Goal: Find contact information: Find contact information

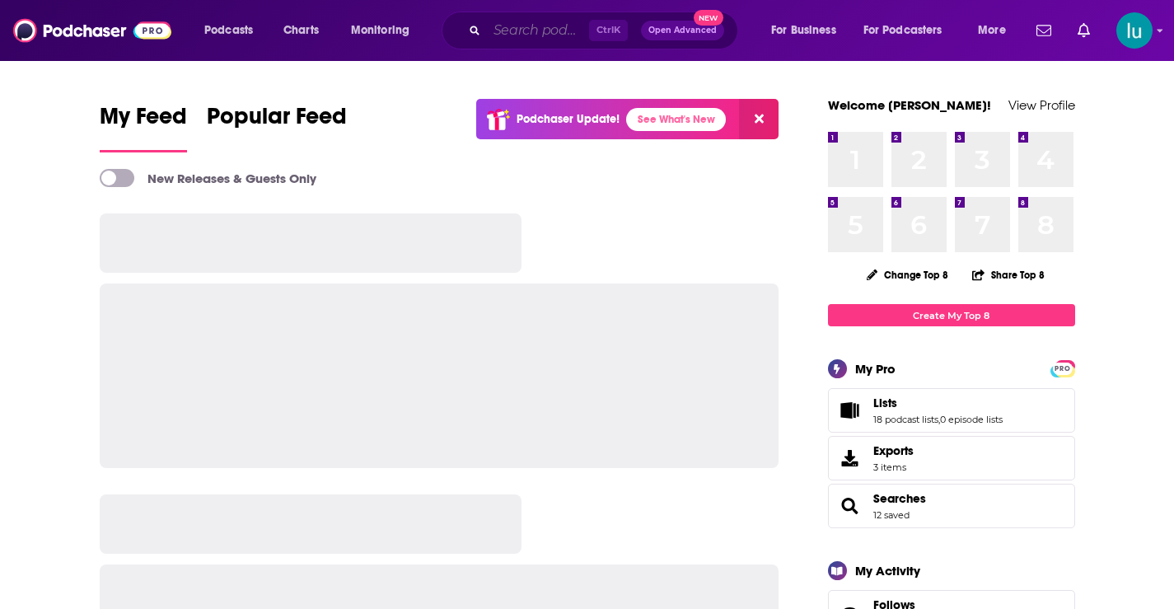
click at [512, 26] on input "Search podcasts, credits, & more..." at bounding box center [538, 30] width 102 height 26
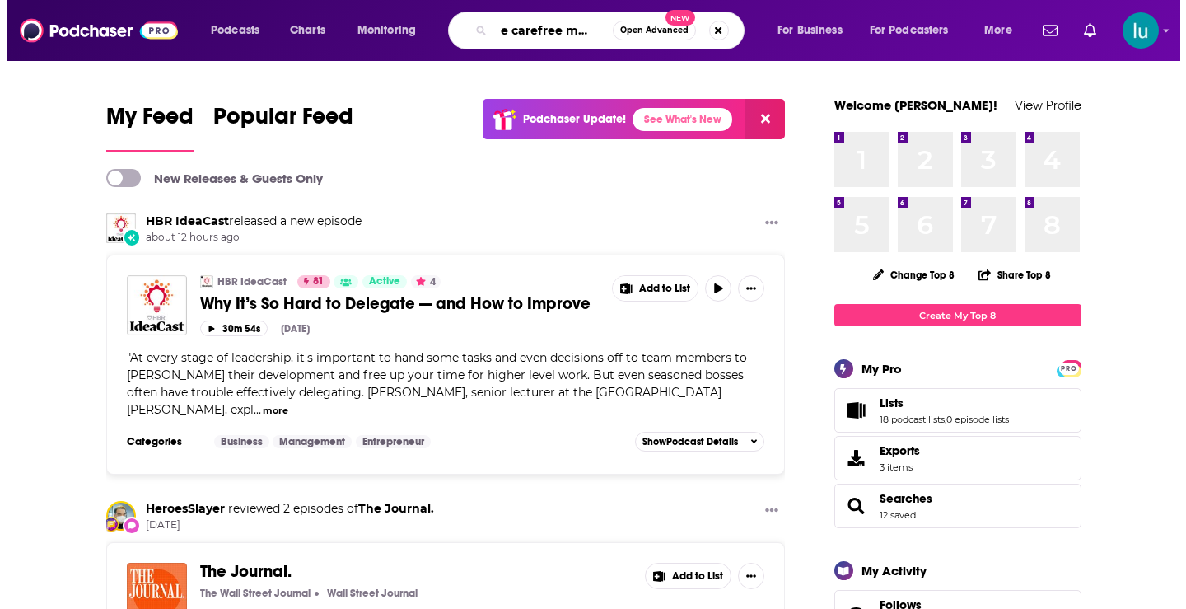
scroll to position [0, 24]
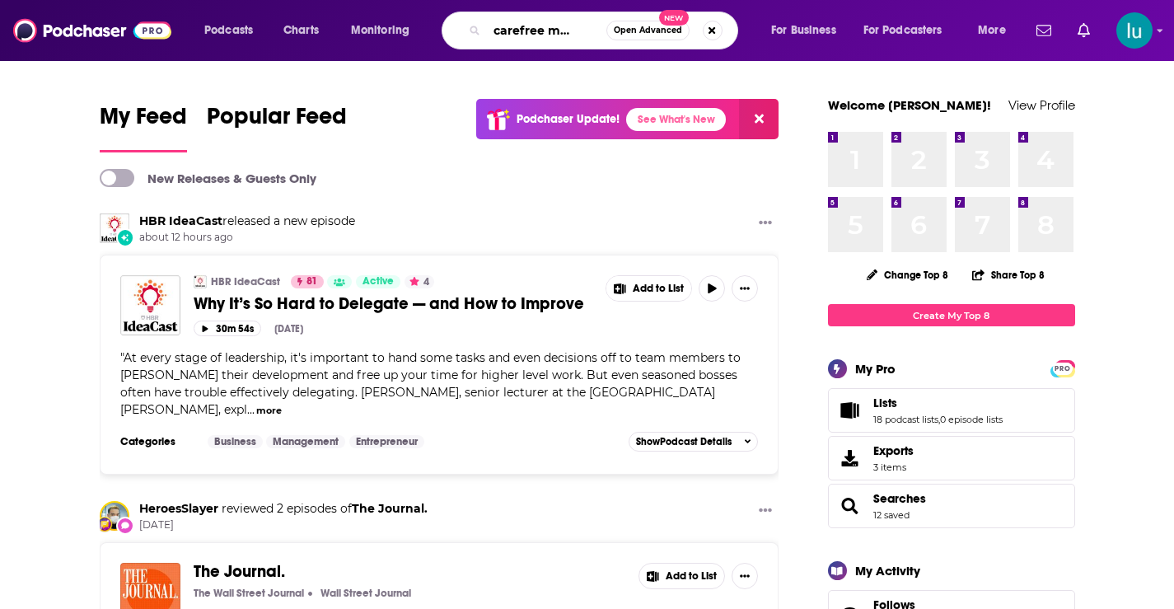
type input "the carefree medium"
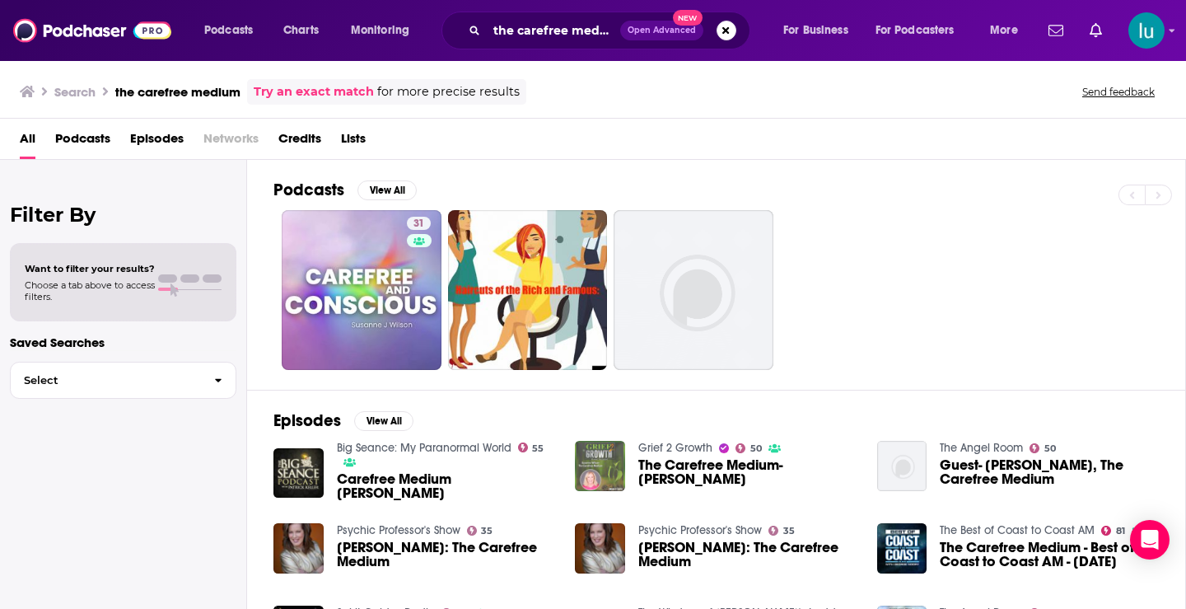
click at [597, 464] on img "The Carefree Medium- Susanne Wilson" at bounding box center [600, 466] width 50 height 50
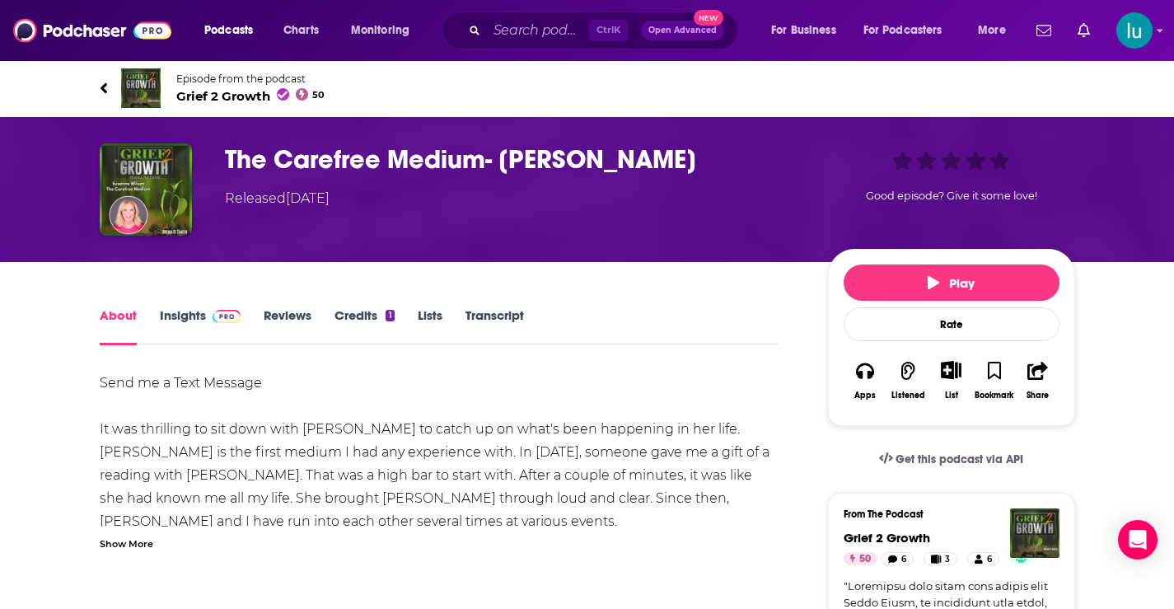
click at [174, 313] on link "Insights" at bounding box center [201, 326] width 82 height 38
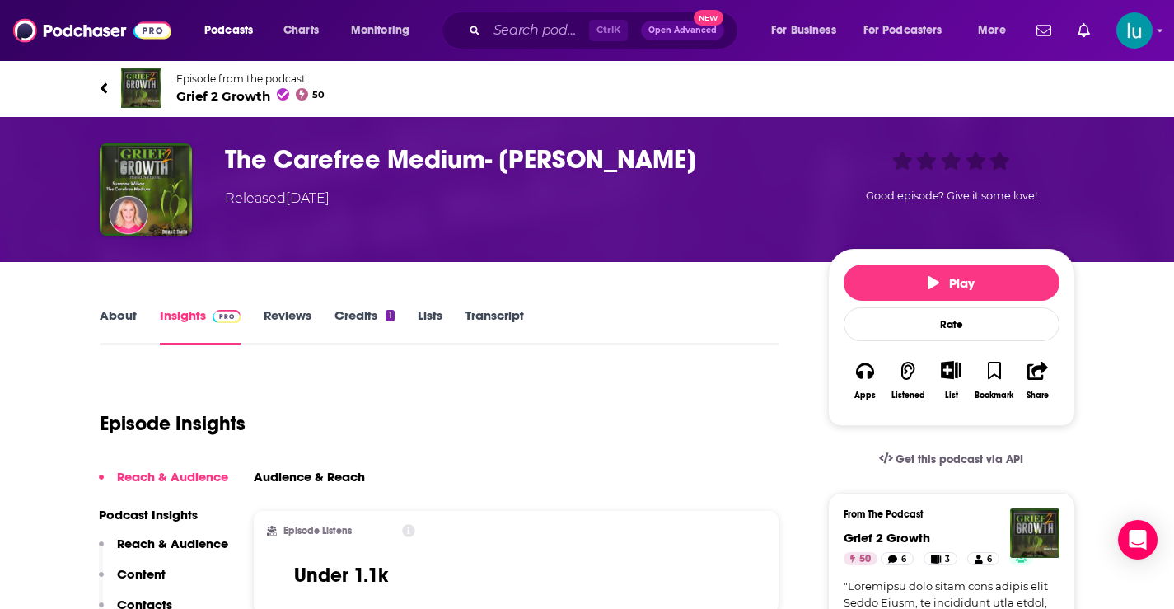
click at [111, 313] on link "About" at bounding box center [118, 326] width 37 height 38
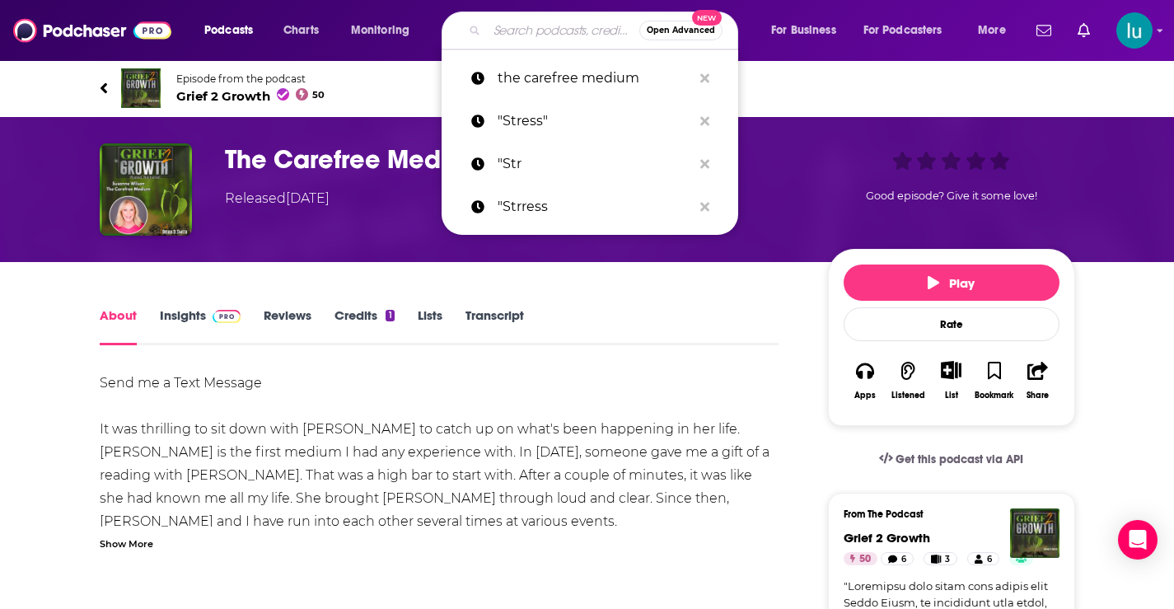
click at [574, 31] on input "Search podcasts, credits, & more..." at bounding box center [563, 30] width 152 height 26
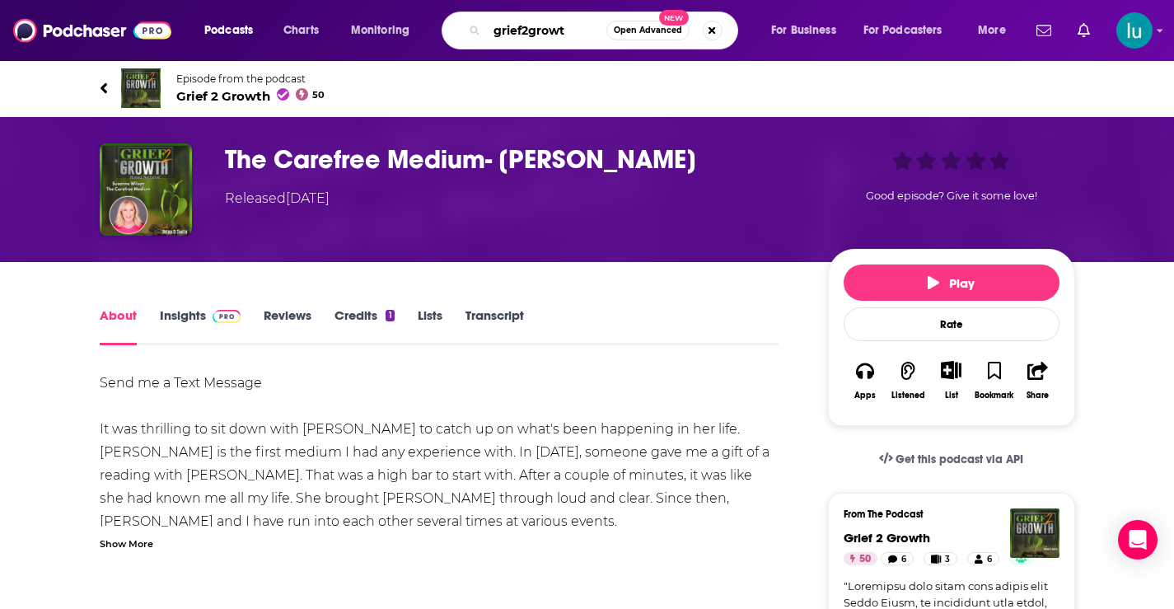
type input "grief2growth"
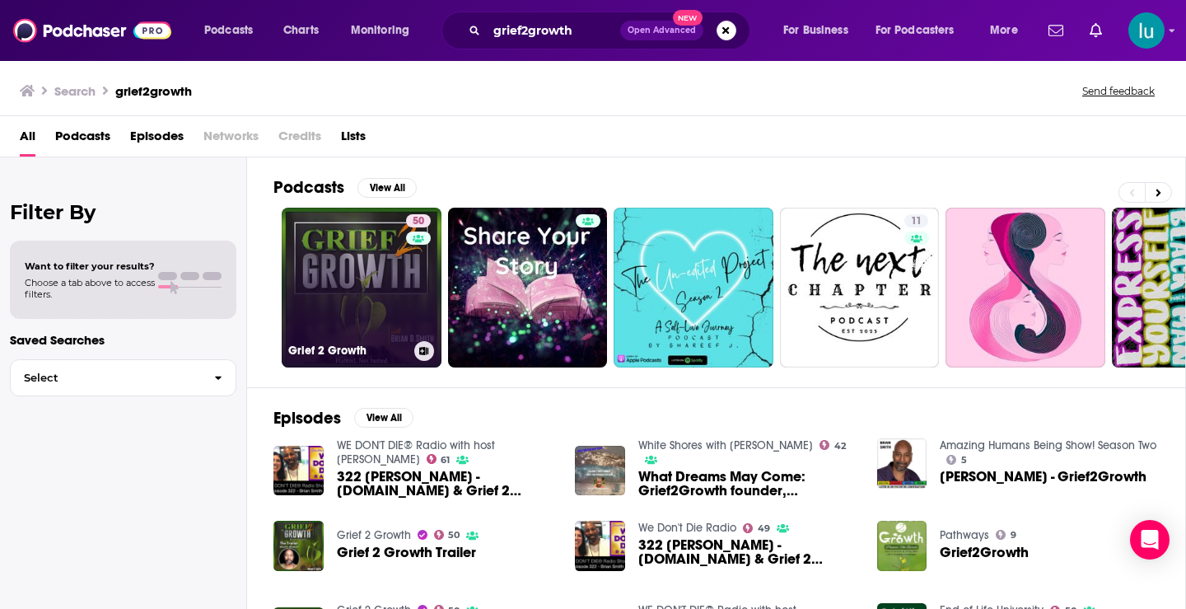
click at [338, 281] on link "50 Grief 2 Growth" at bounding box center [362, 288] width 160 height 160
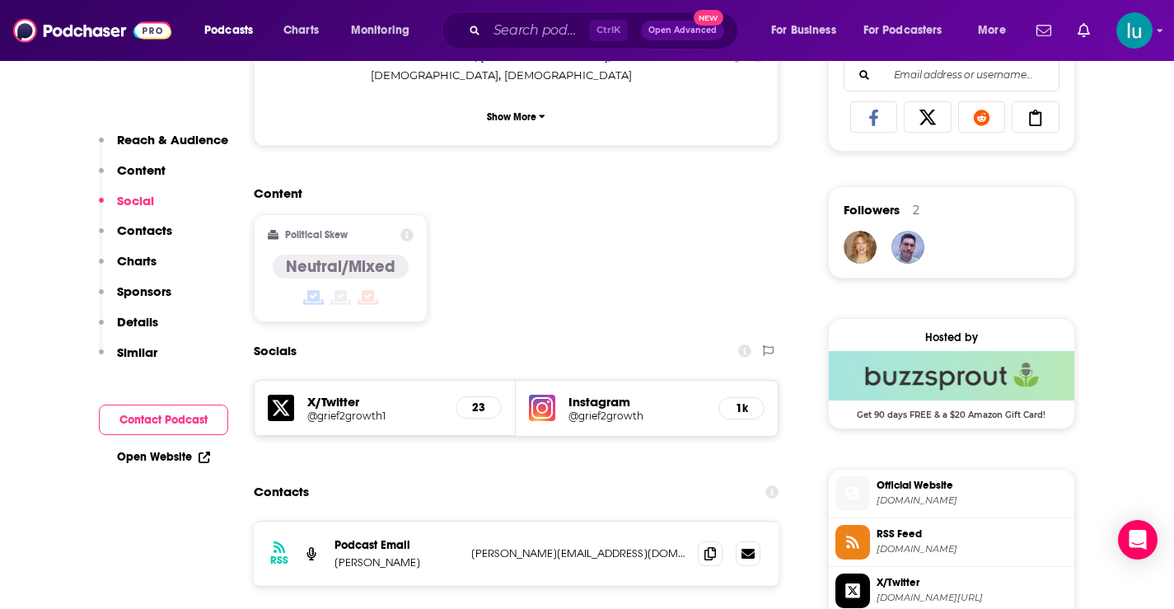
scroll to position [1225, 0]
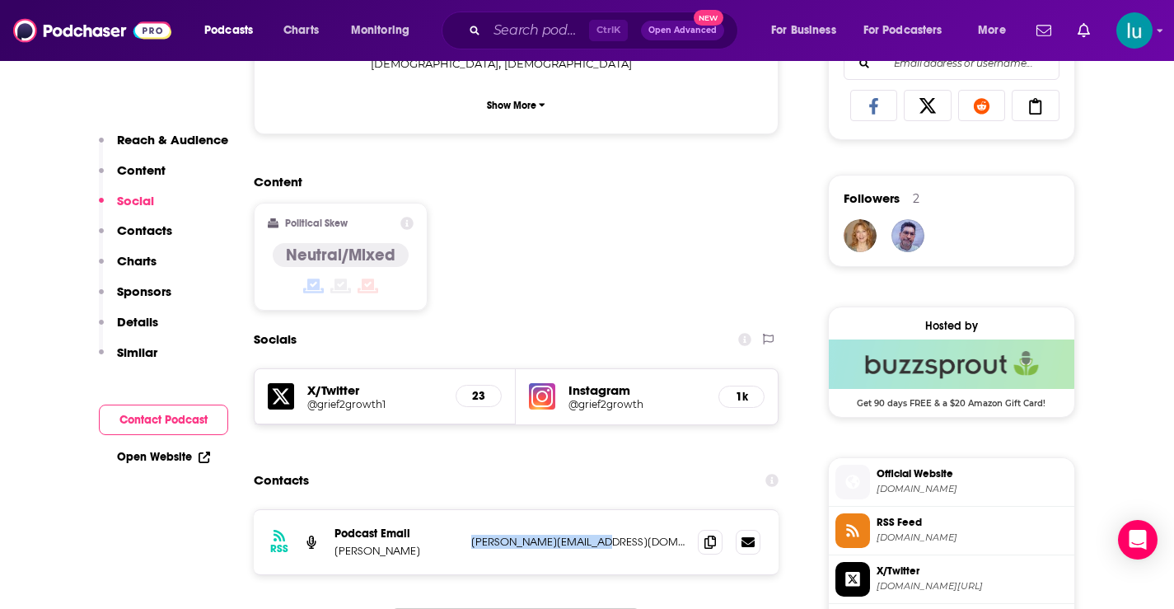
drag, startPoint x: 608, startPoint y: 441, endPoint x: 470, endPoint y: 440, distance: 138.4
click at [466, 510] on div "RSS Podcast Email [PERSON_NAME] Smith [EMAIL_ADDRESS][DOMAIN_NAME] [PERSON_NAME…" at bounding box center [517, 542] width 526 height 64
copy p "[PERSON_NAME][EMAIL_ADDRESS][DOMAIN_NAME]"
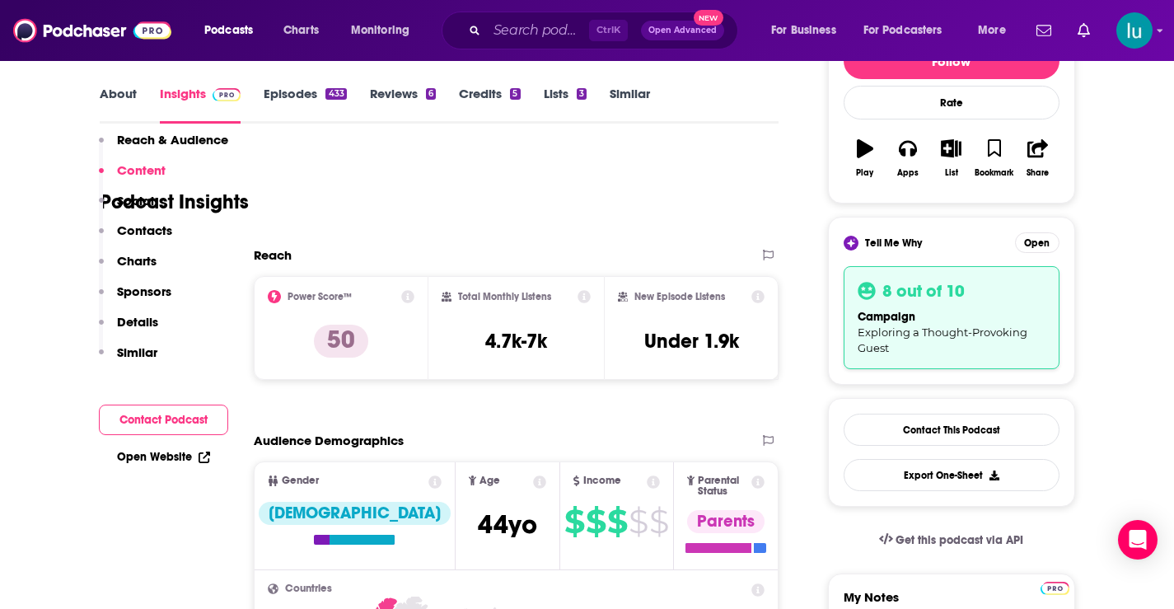
scroll to position [0, 0]
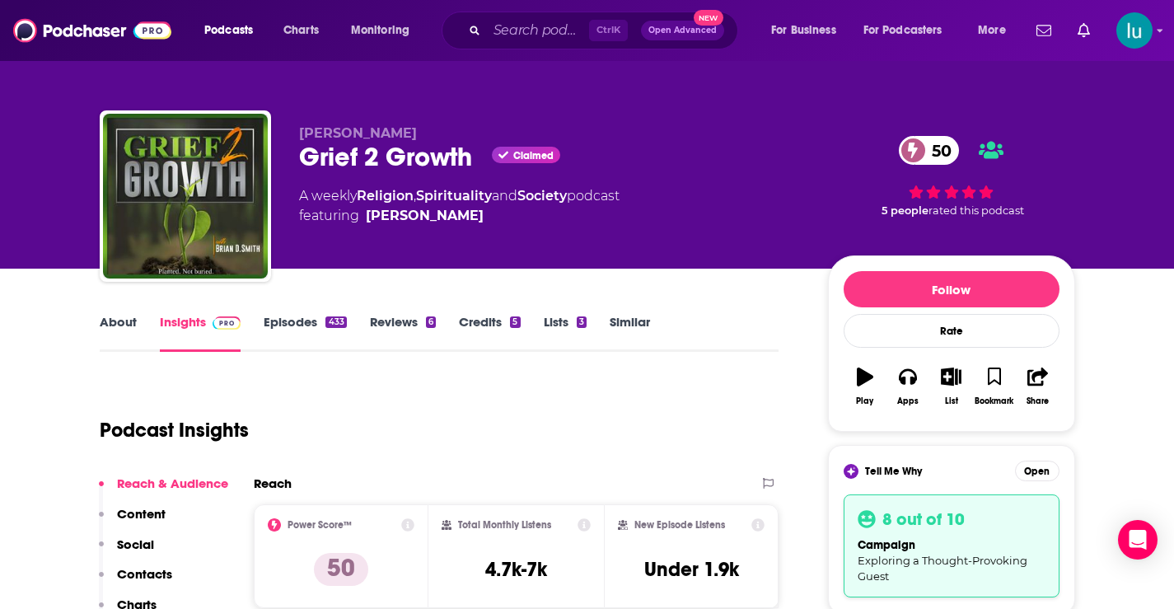
click at [100, 320] on link "About" at bounding box center [118, 333] width 37 height 38
